Goal: Task Accomplishment & Management: Manage account settings

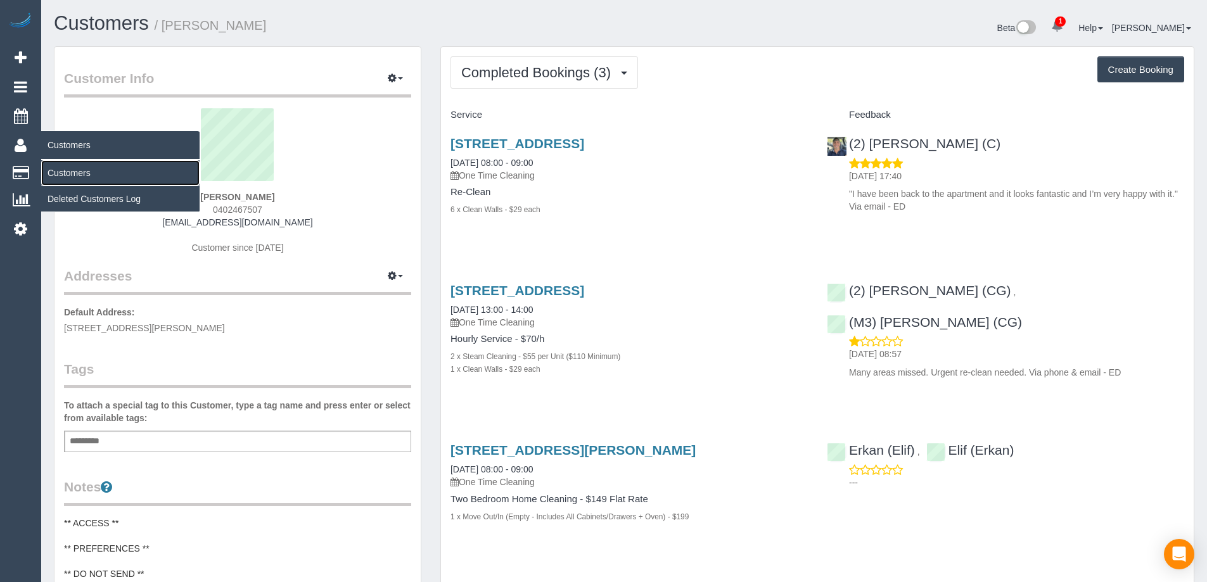
click at [70, 174] on link "Customers" at bounding box center [120, 172] width 158 height 25
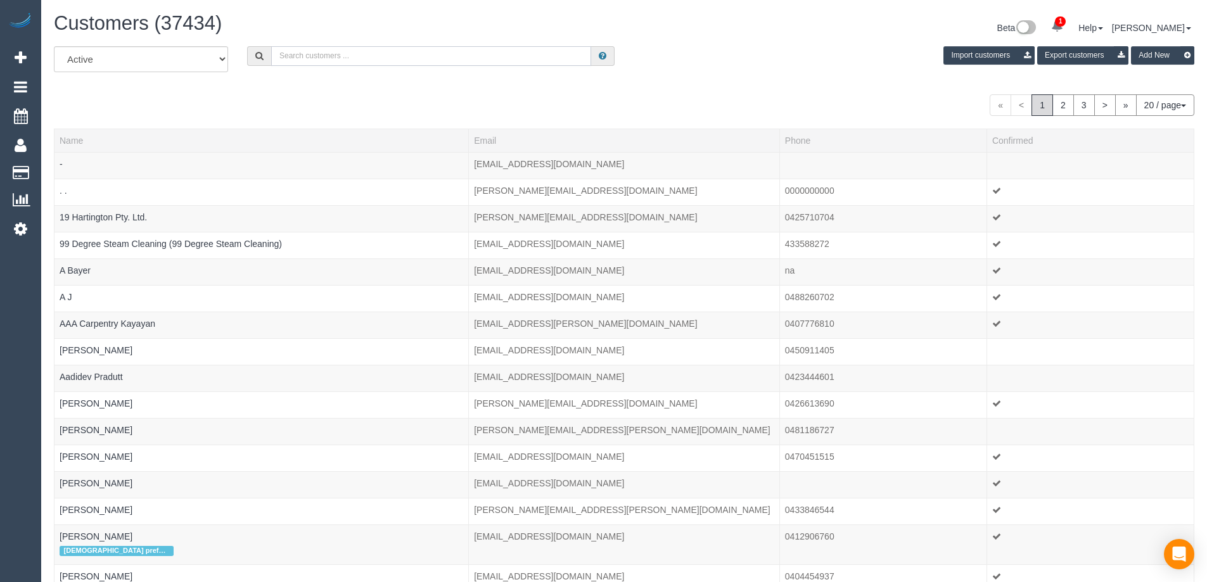
paste input "[EMAIL_ADDRESS][DOMAIN_NAME]"
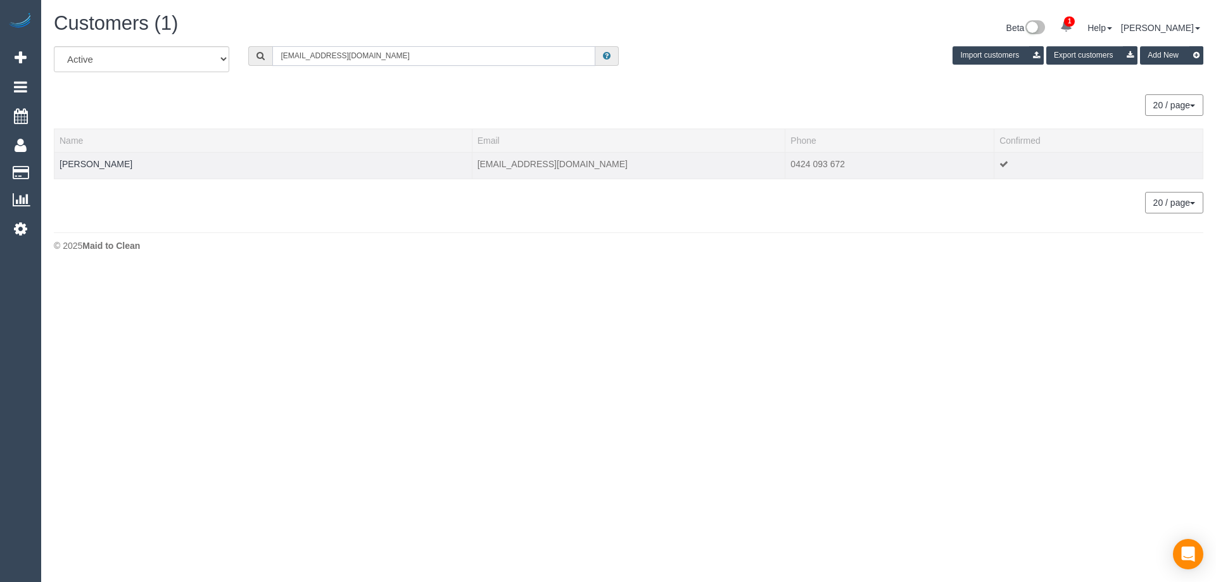
type input "[EMAIL_ADDRESS][DOMAIN_NAME]"
click at [105, 170] on td "[PERSON_NAME]" at bounding box center [263, 165] width 418 height 27
click at [101, 164] on link "[PERSON_NAME]" at bounding box center [96, 164] width 73 height 10
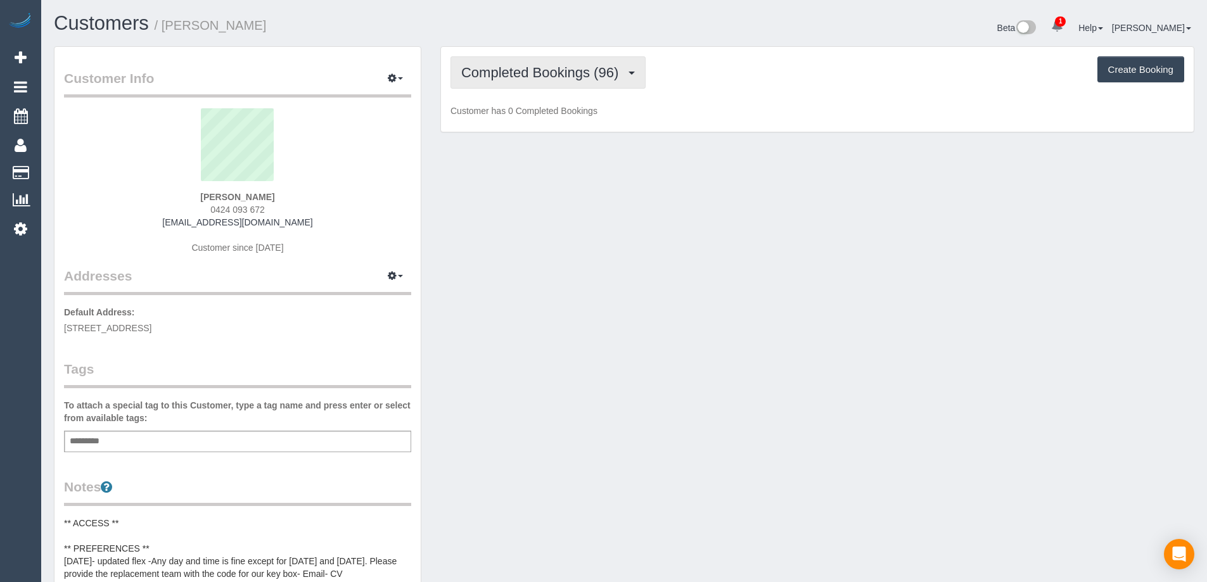
click at [618, 80] on span "Completed Bookings (96)" at bounding box center [542, 73] width 163 height 16
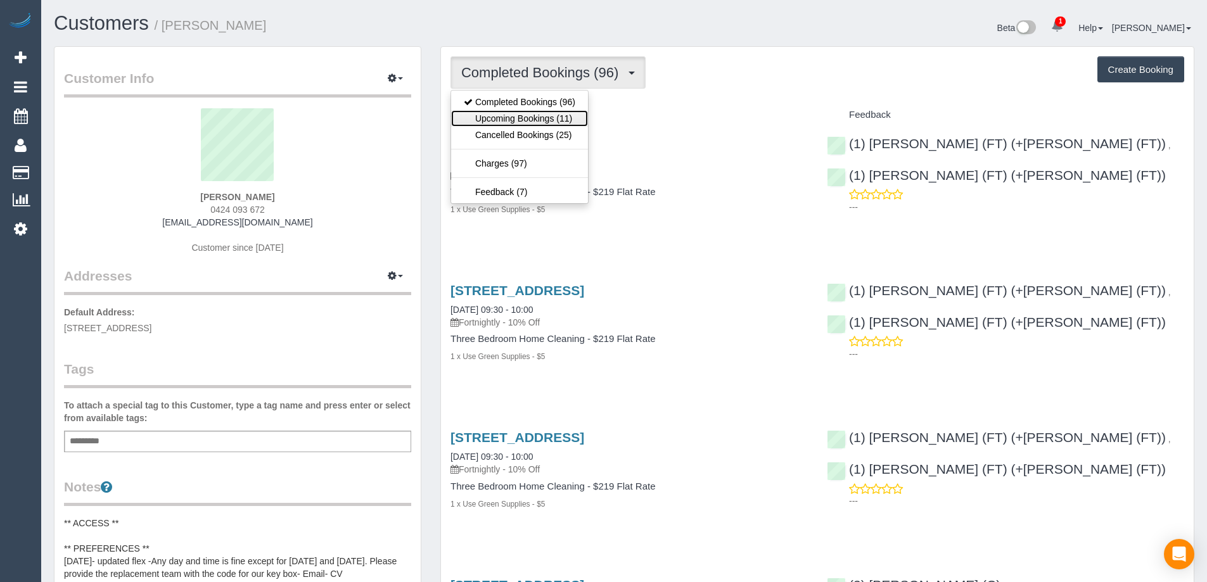
click at [570, 123] on link "Upcoming Bookings (11)" at bounding box center [519, 118] width 137 height 16
